Goal: Task Accomplishment & Management: Manage account settings

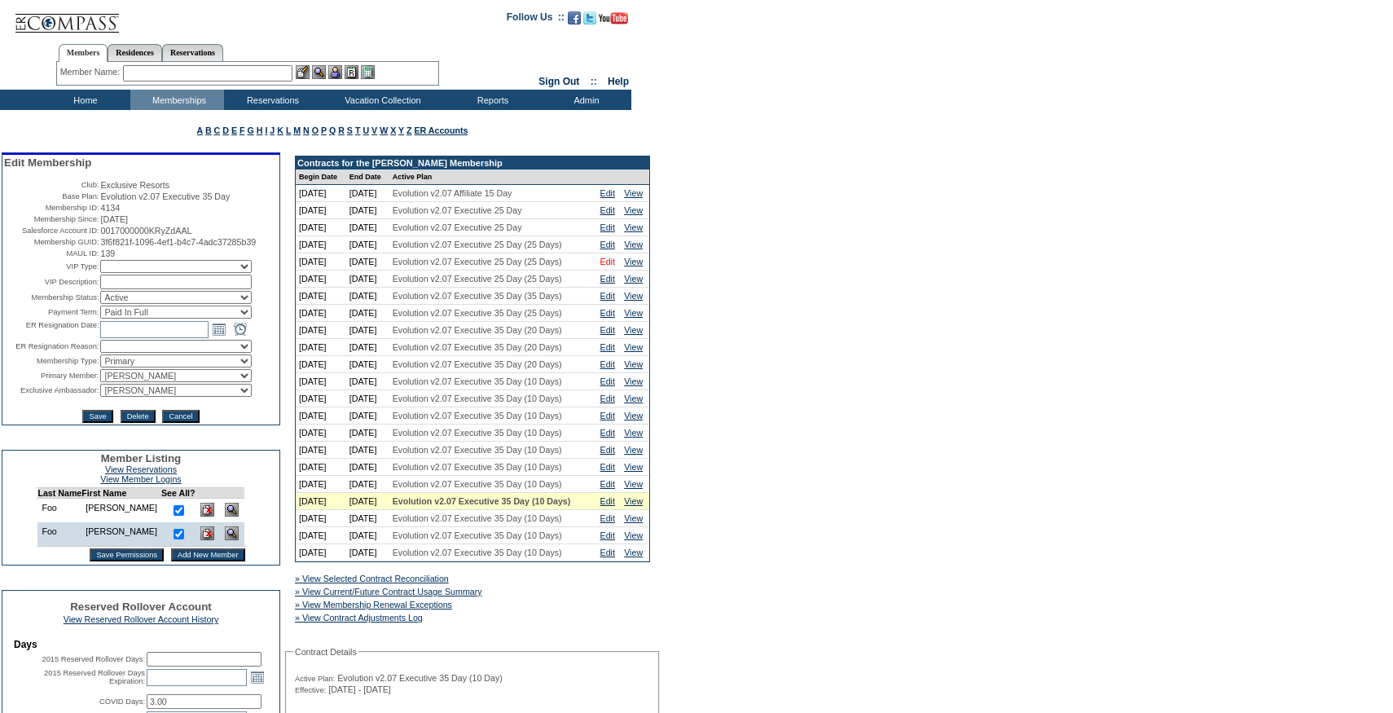
scroll to position [314, 0]
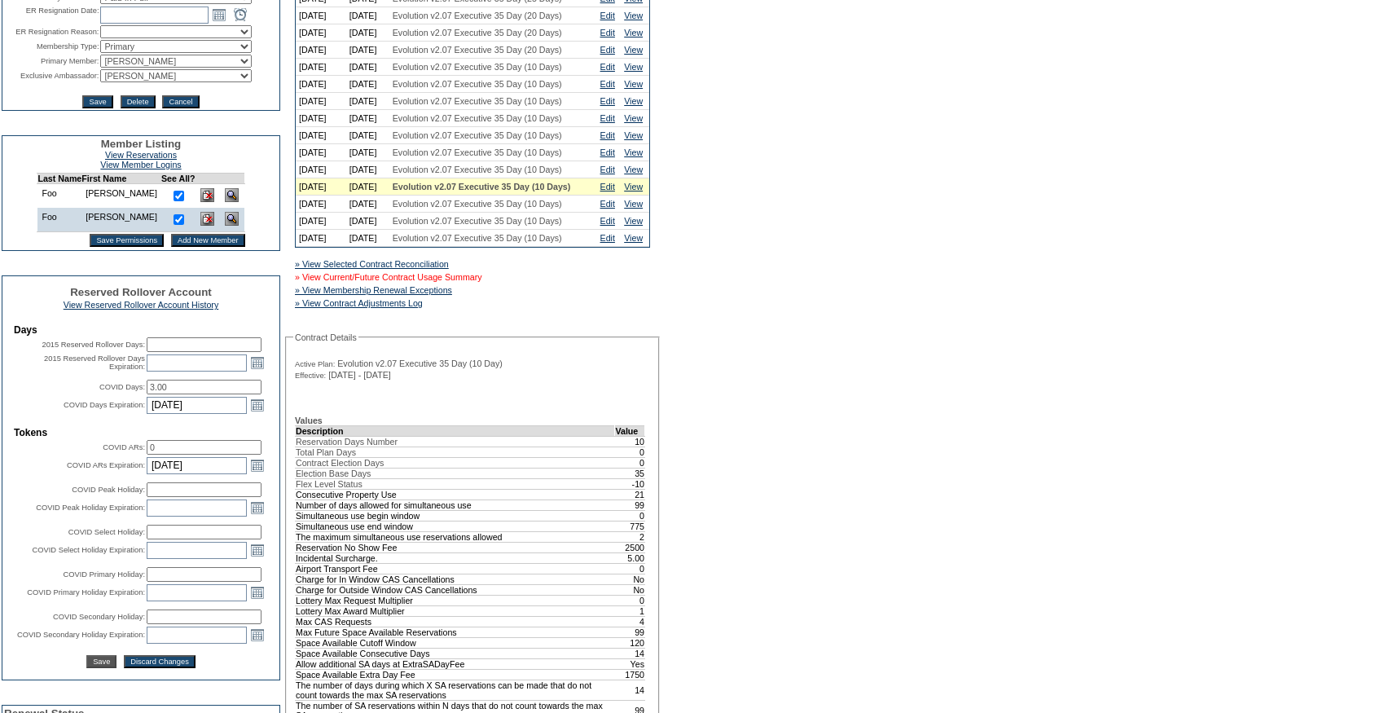
click at [473, 282] on link "» View Current/Future Contract Usage Summary" at bounding box center [388, 277] width 187 height 10
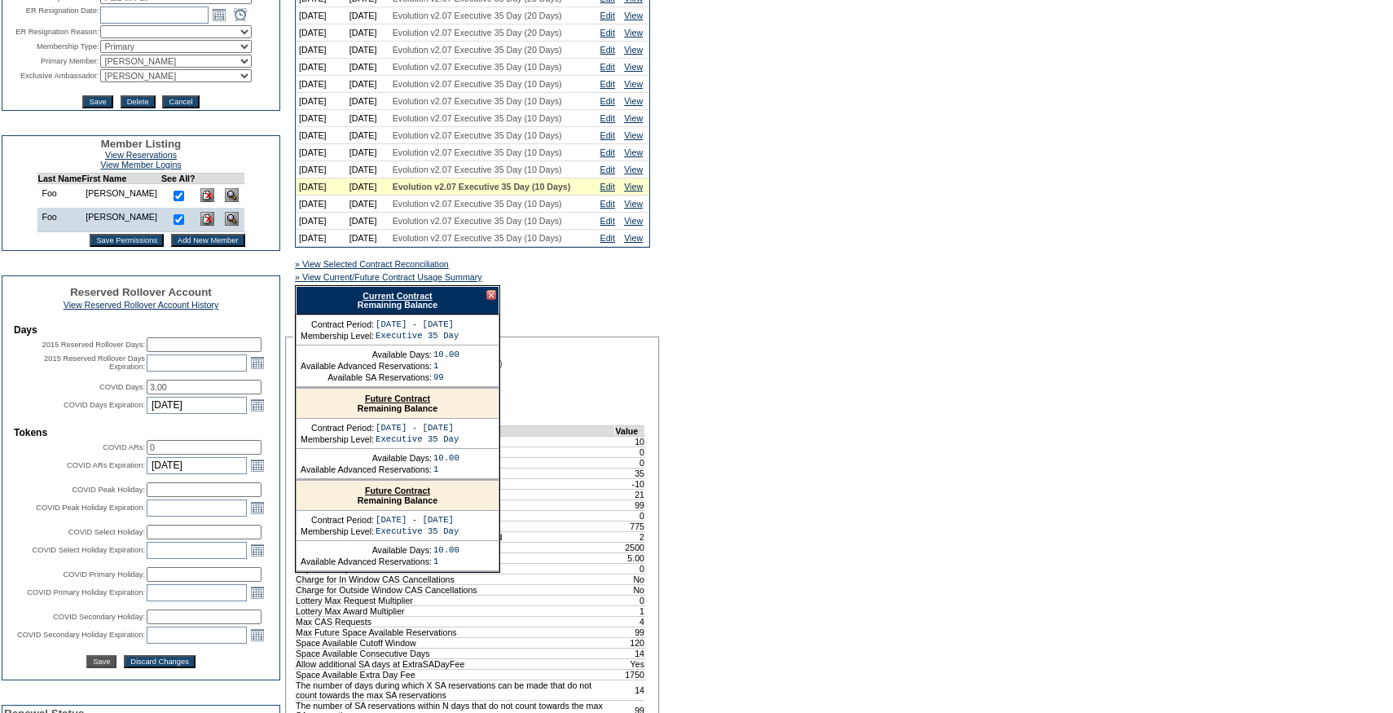
click at [407, 301] on link "Current Contract" at bounding box center [397, 296] width 69 height 10
click at [604, 174] on link "Edit" at bounding box center [607, 170] width 15 height 10
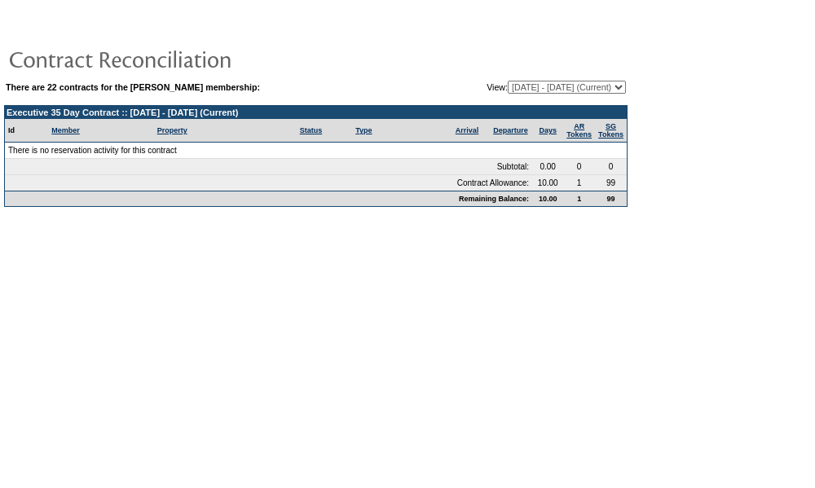
click at [539, 88] on select "09/18/07 - 09/30/08 10/01/08 - 09/30/09 10/01/09 - 09/30/10 10/01/10 - 09/30/11…" at bounding box center [567, 87] width 118 height 13
select select "120740"
click at [508, 81] on select "09/18/07 - 09/30/08 10/01/08 - 09/30/09 10/01/09 - 09/30/10 10/01/10 - 09/30/11…" at bounding box center [567, 87] width 118 height 13
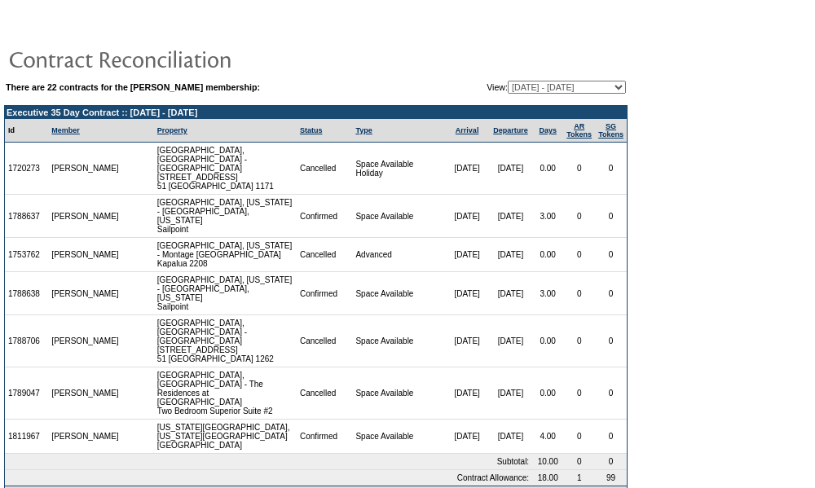
click at [688, 204] on form "There are 22 contracts for the Elizabeth Foo membership: View: 09/18/07 - 09/30…" at bounding box center [407, 258] width 815 height 516
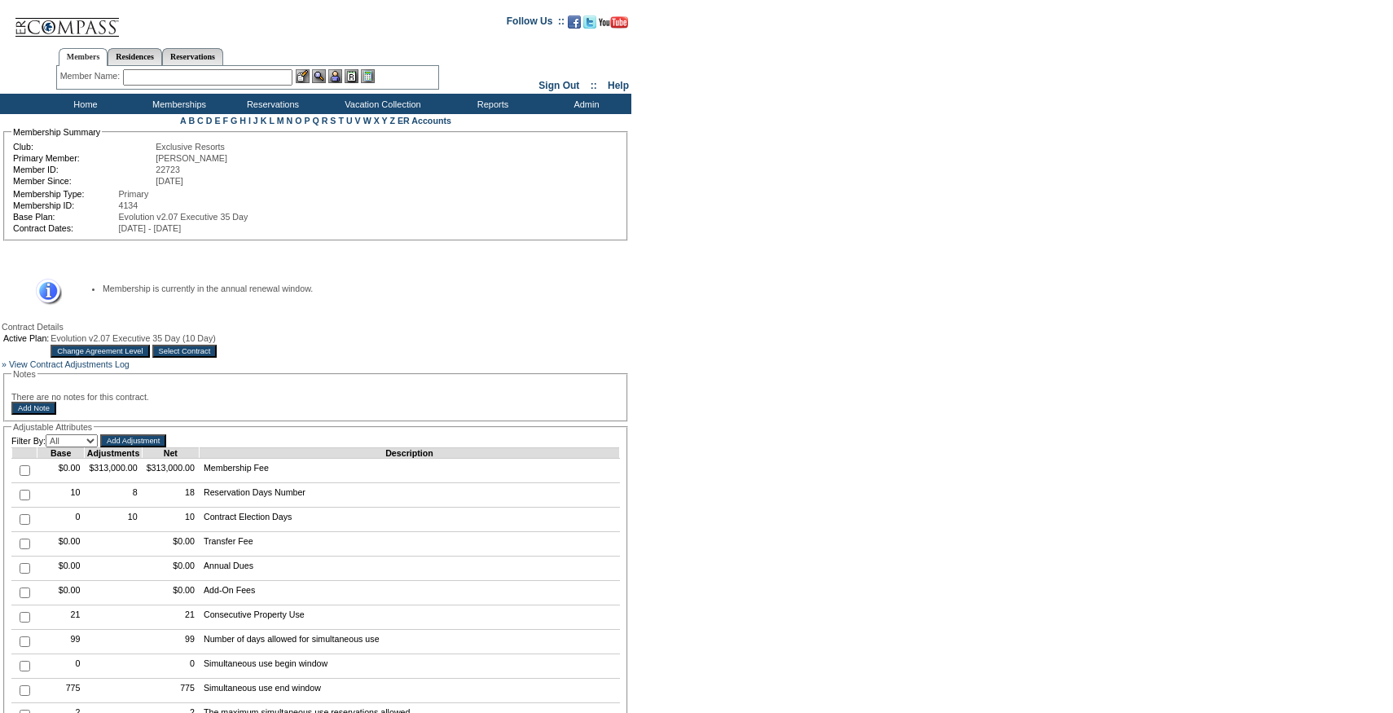
click at [29, 508] on td at bounding box center [24, 495] width 25 height 24
click at [24, 500] on input "checkbox" at bounding box center [25, 495] width 11 height 11
checkbox input "true"
click at [146, 447] on input "Add Adjustment" at bounding box center [133, 440] width 66 height 13
